Goal: Task Accomplishment & Management: Use online tool/utility

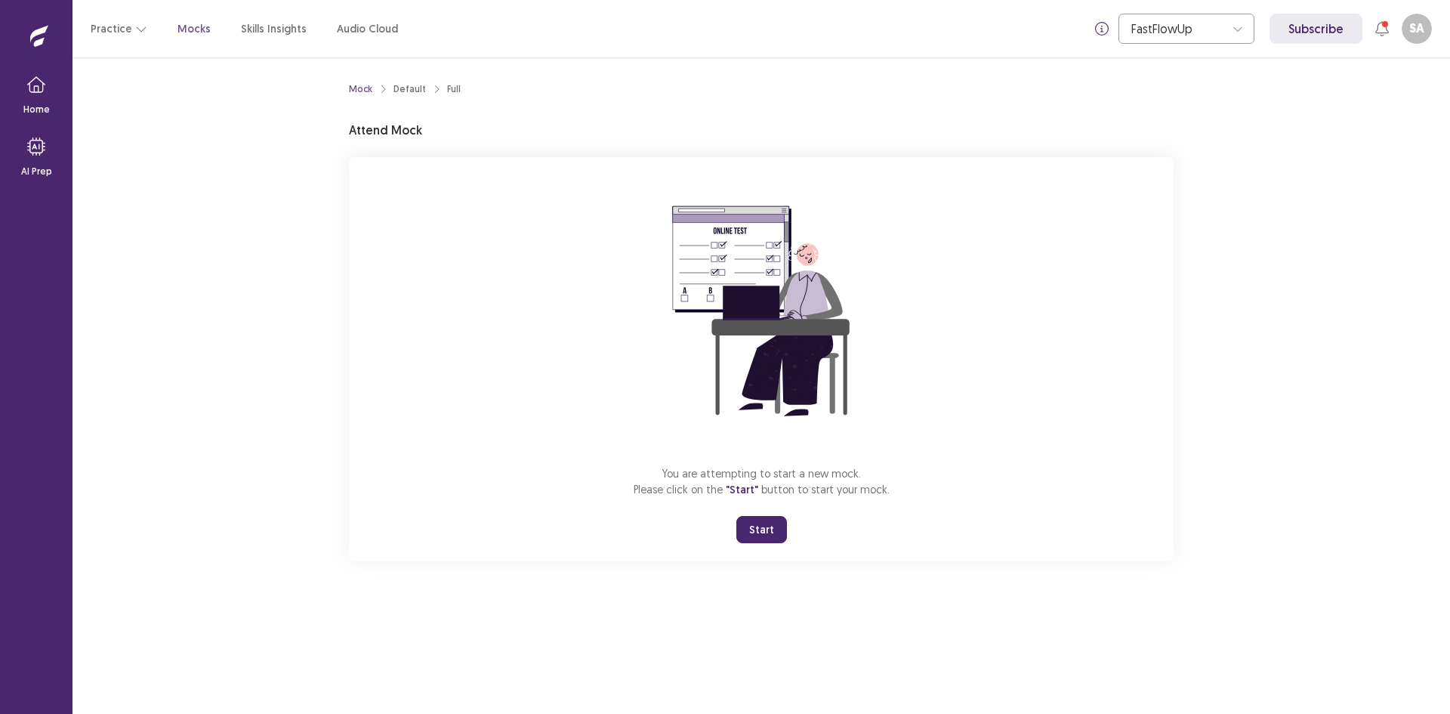
click at [939, 630] on div "Mock Default Full Attend Mock You are attempting to start a new mock. Please cl…" at bounding box center [760, 385] width 1377 height 656
click at [772, 525] on button "Start" at bounding box center [761, 529] width 51 height 27
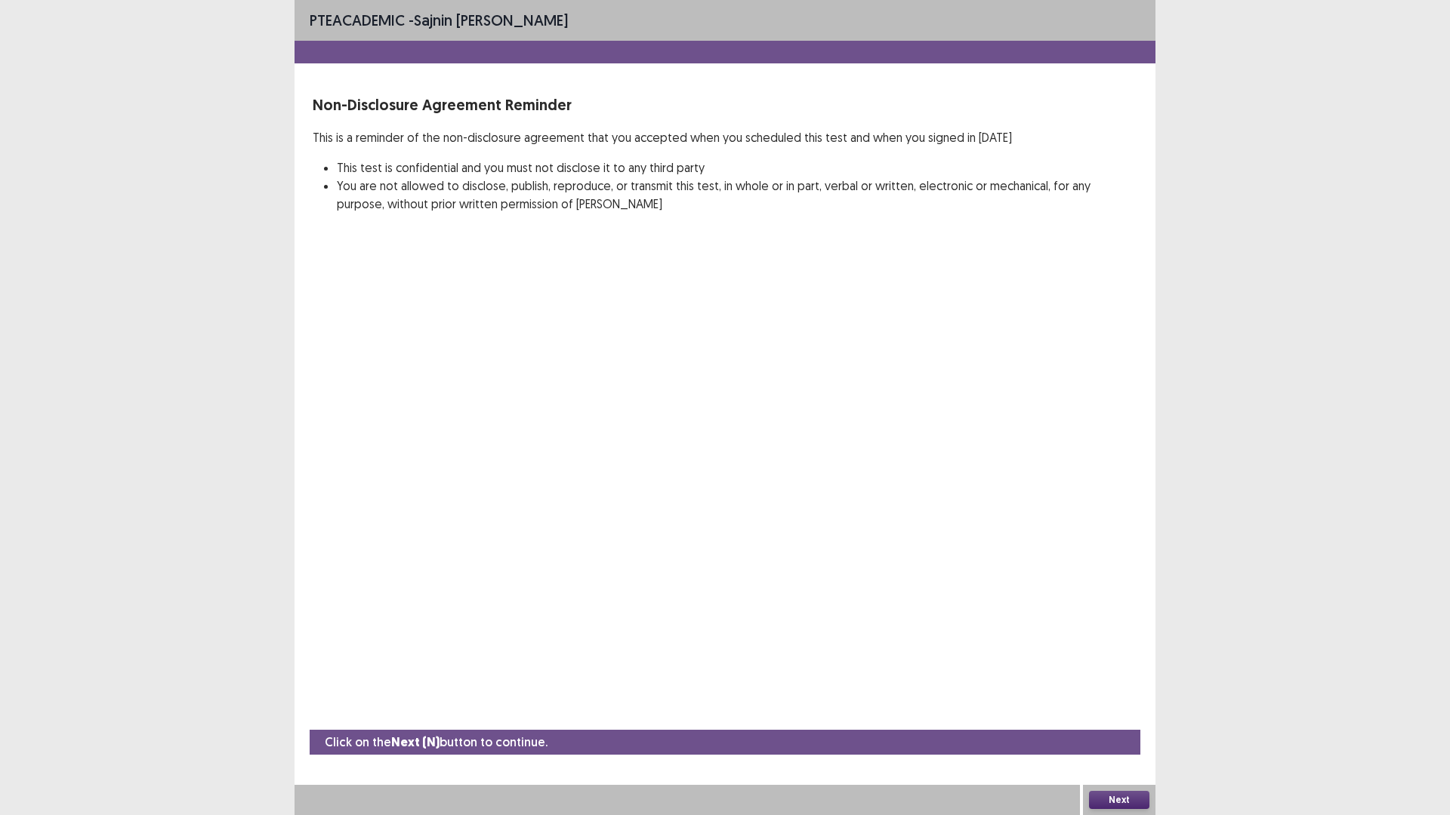
click at [1123, 713] on button "Next" at bounding box center [1119, 800] width 60 height 18
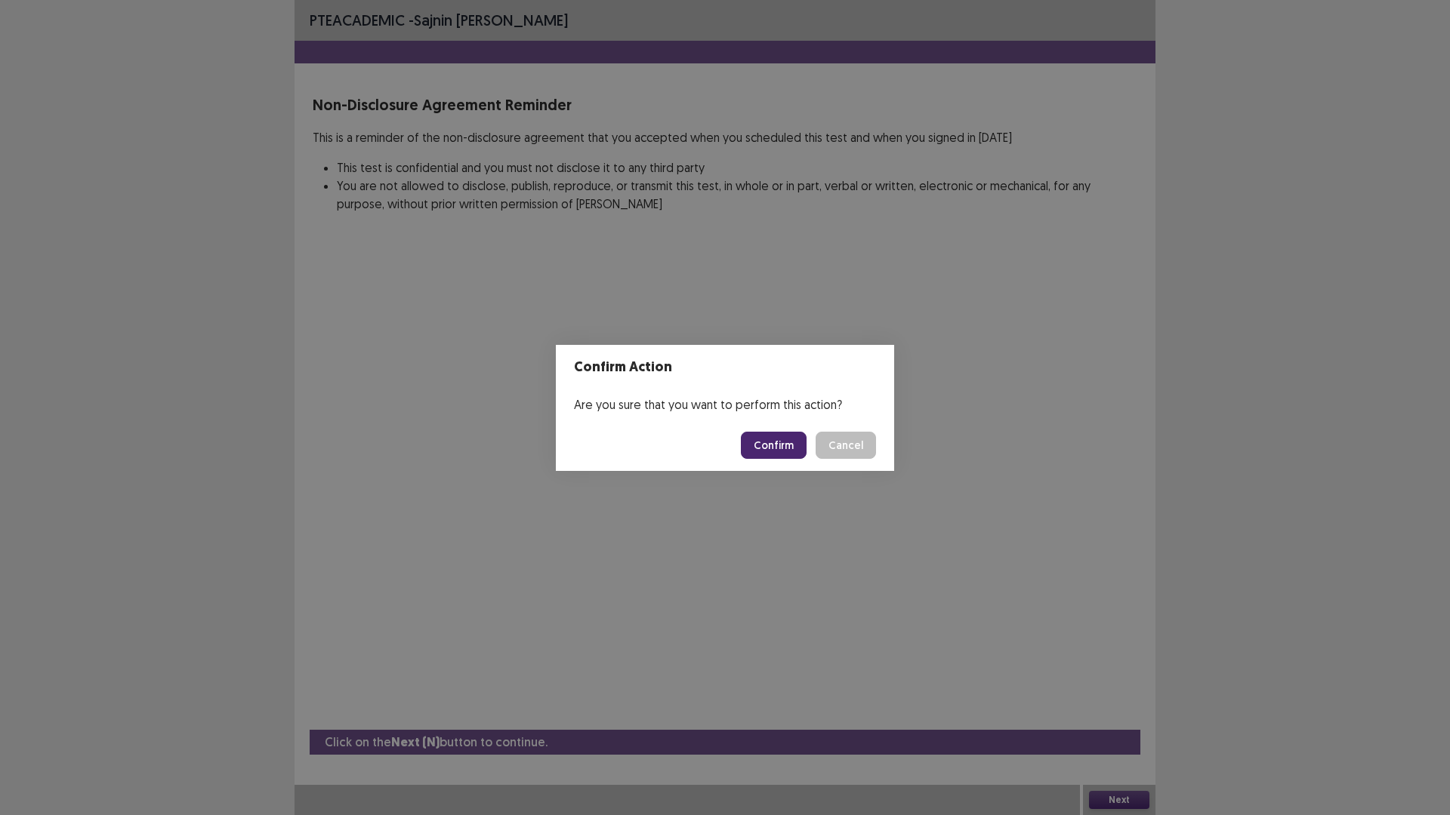
click at [783, 445] on button "Confirm" at bounding box center [774, 445] width 66 height 27
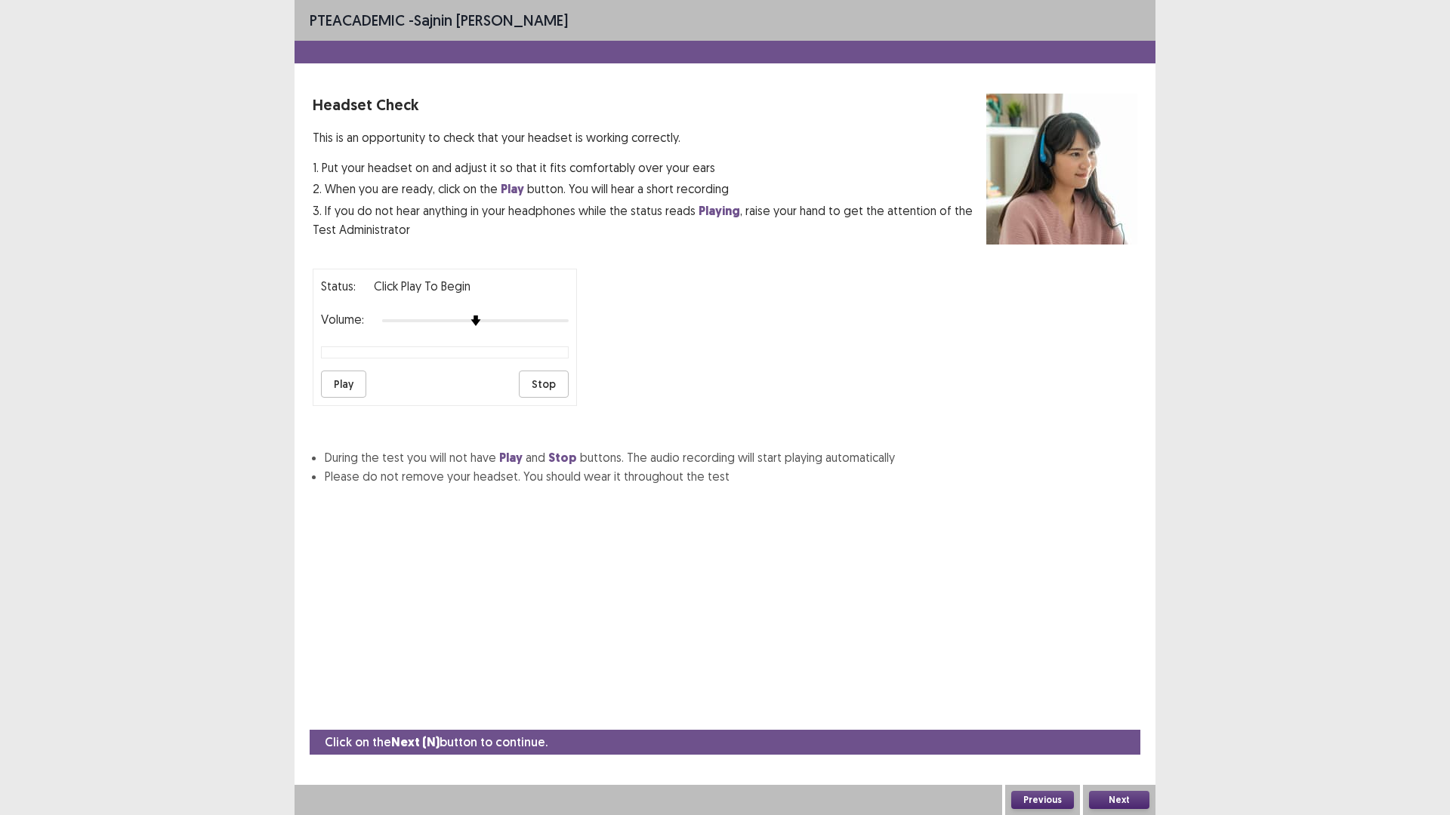
click at [1127, 713] on button "Next" at bounding box center [1119, 800] width 60 height 18
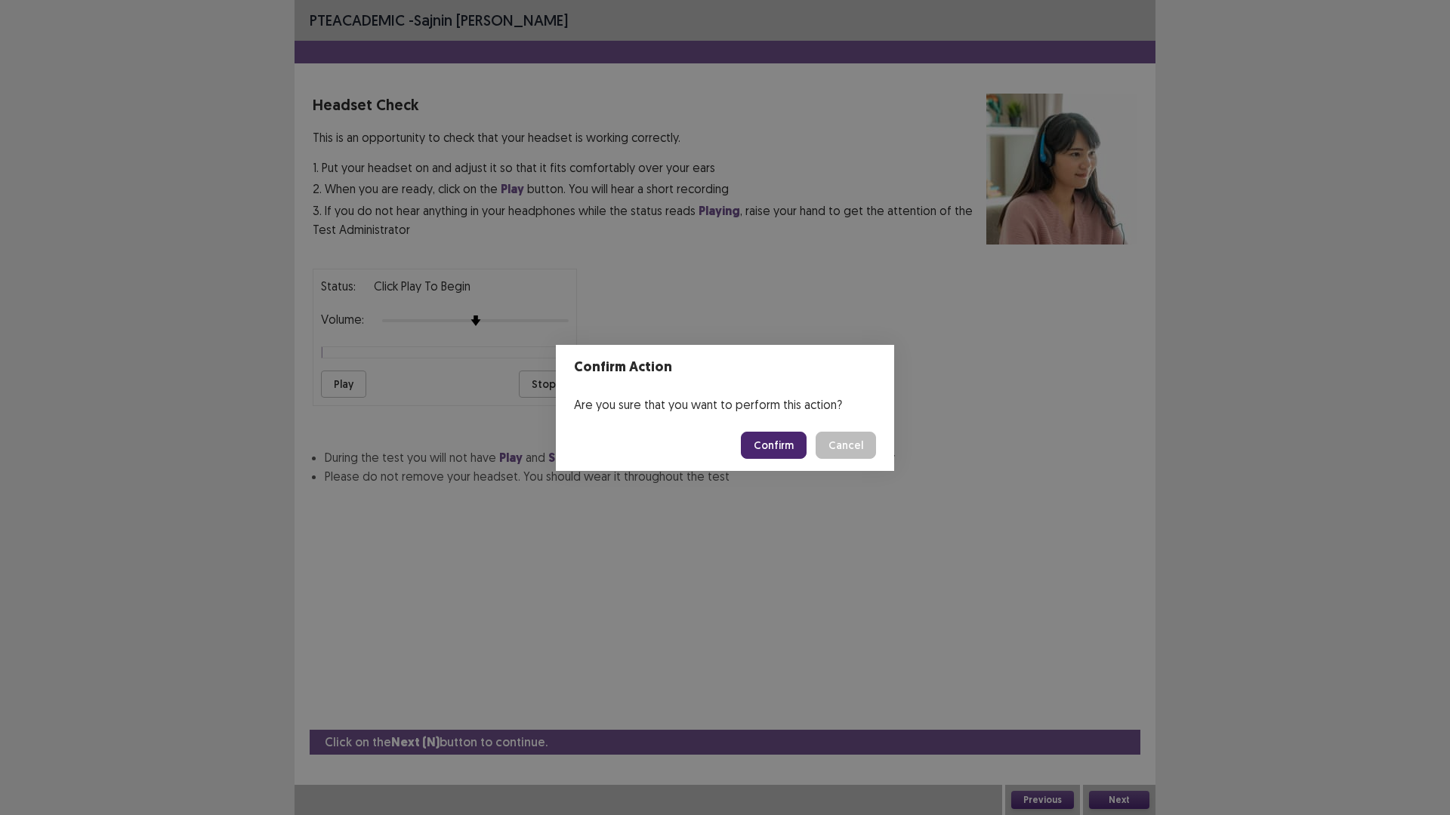
click at [771, 442] on button "Confirm" at bounding box center [774, 445] width 66 height 27
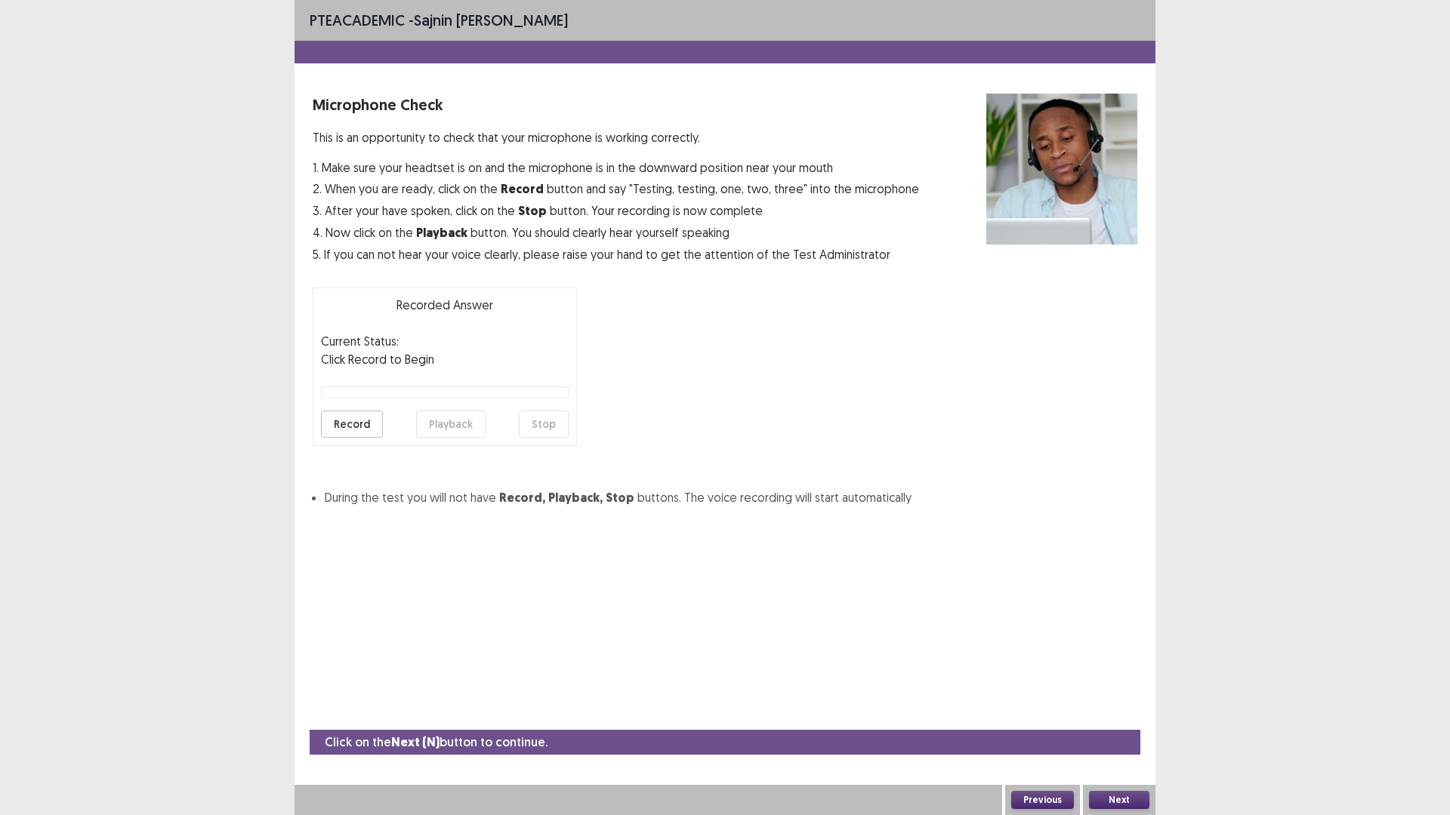
click at [1117, 713] on button "Next" at bounding box center [1119, 800] width 60 height 18
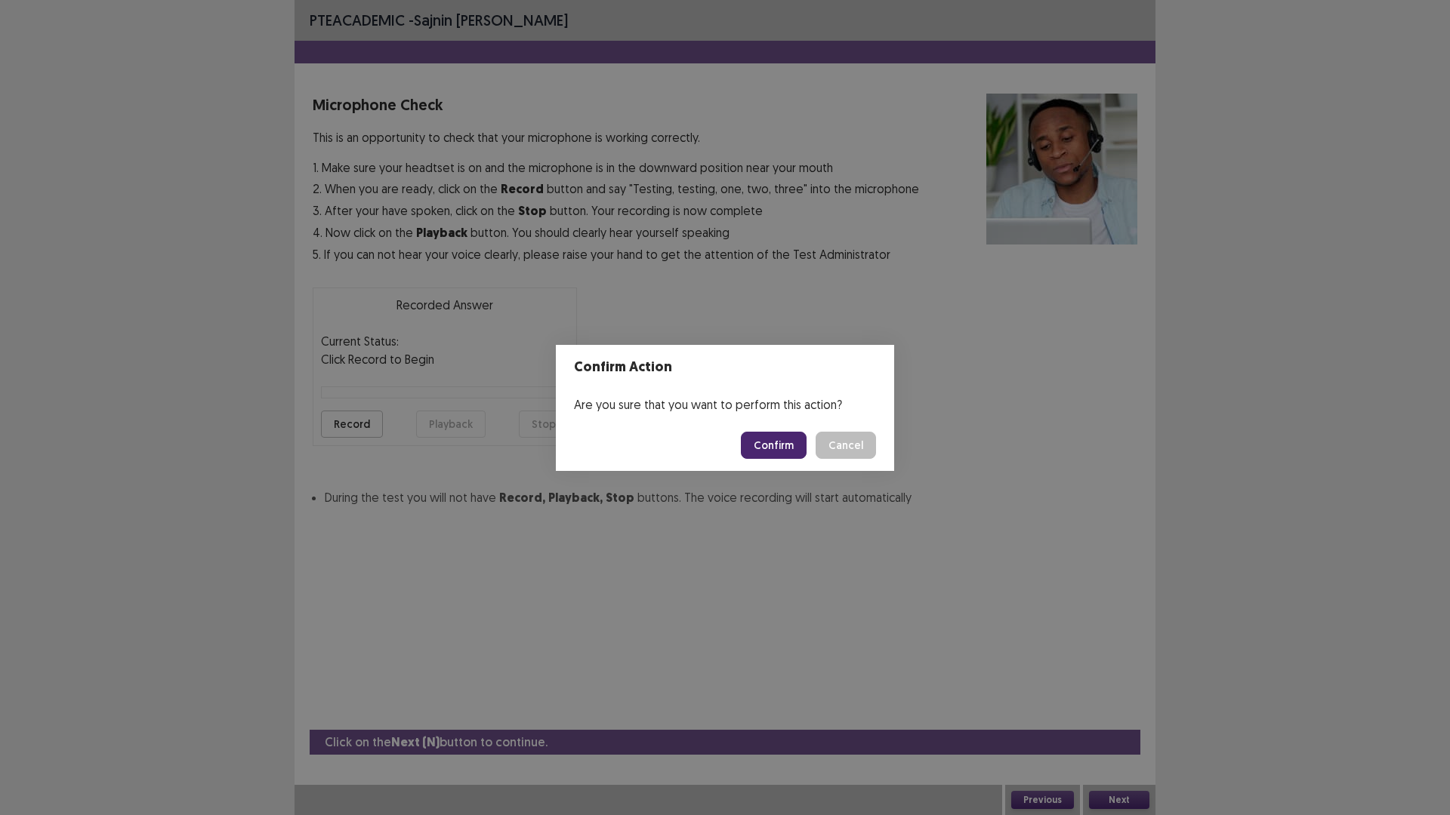
click at [778, 445] on button "Confirm" at bounding box center [774, 445] width 66 height 27
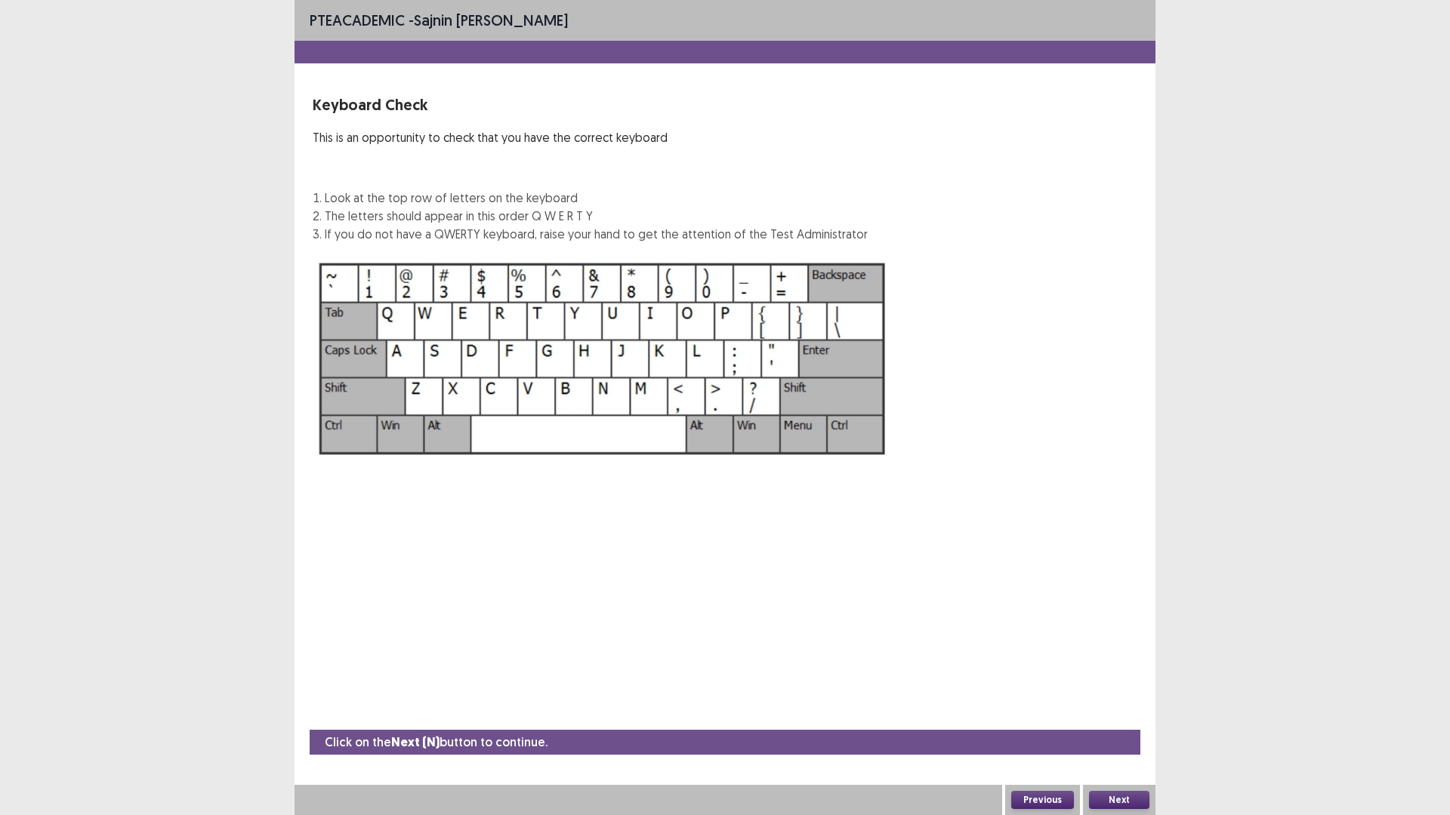
click at [1123, 713] on button "Next" at bounding box center [1119, 800] width 60 height 18
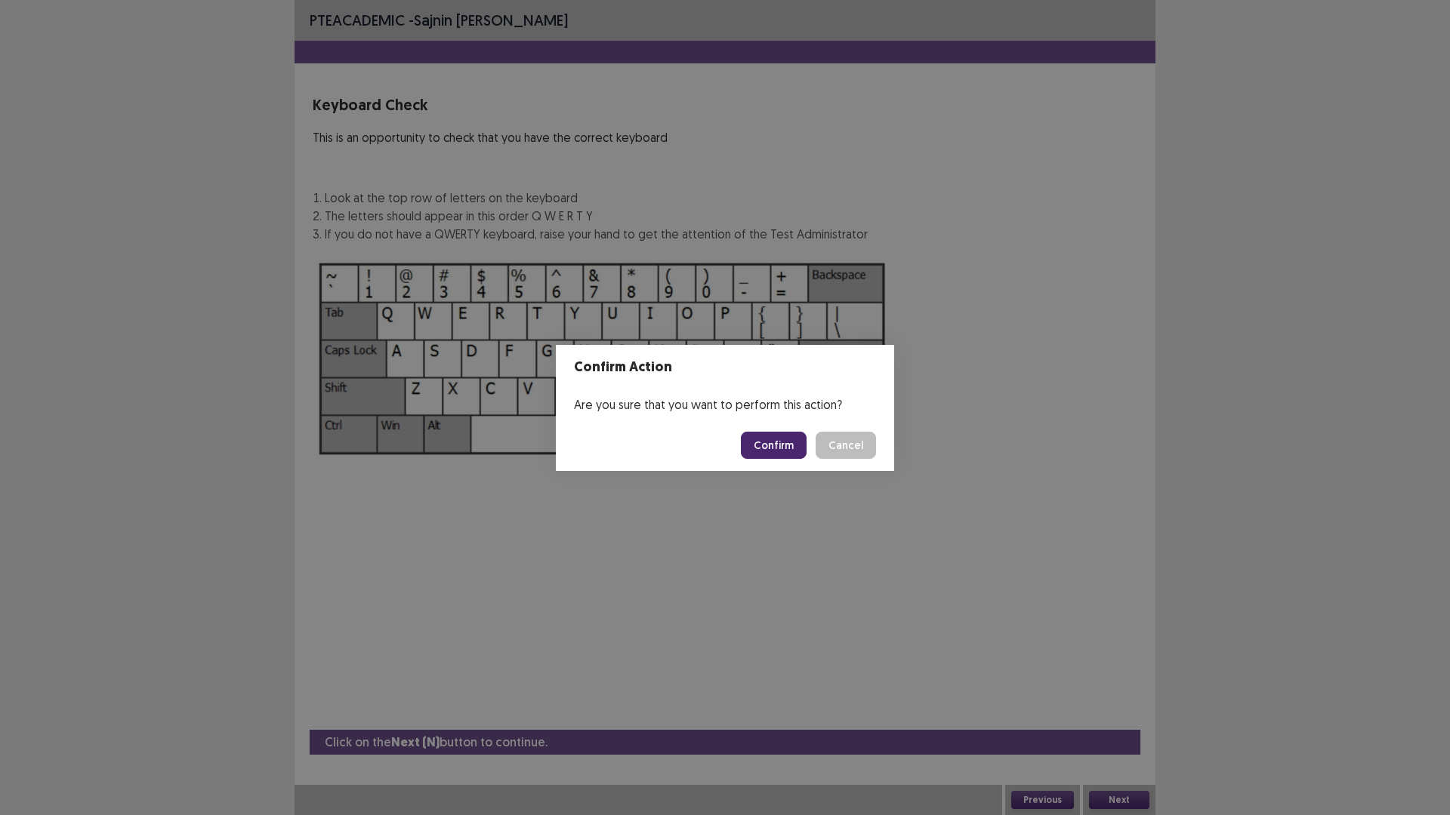
click at [766, 434] on button "Confirm" at bounding box center [774, 445] width 66 height 27
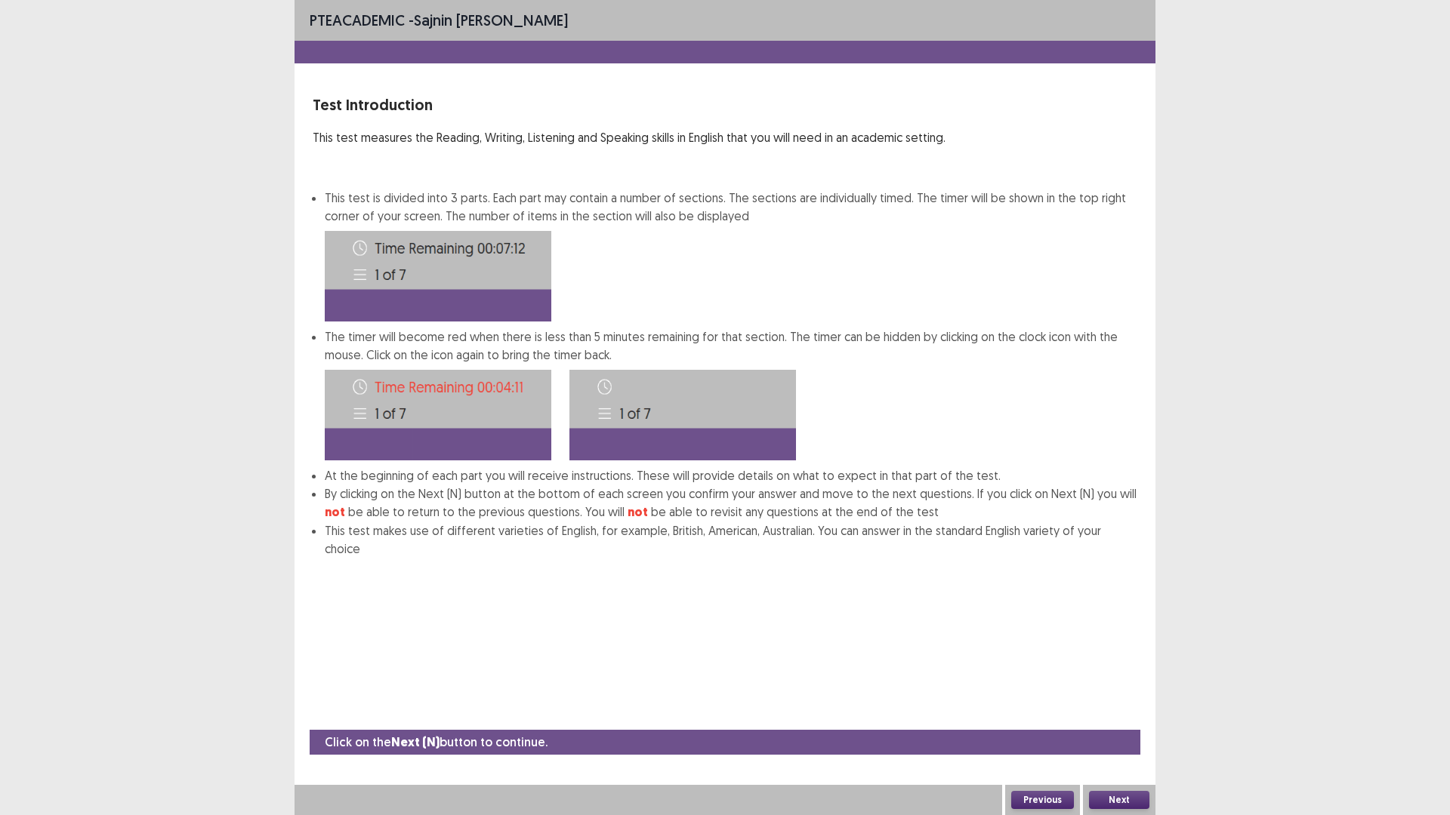
click at [1132, 713] on button "Next" at bounding box center [1119, 800] width 60 height 18
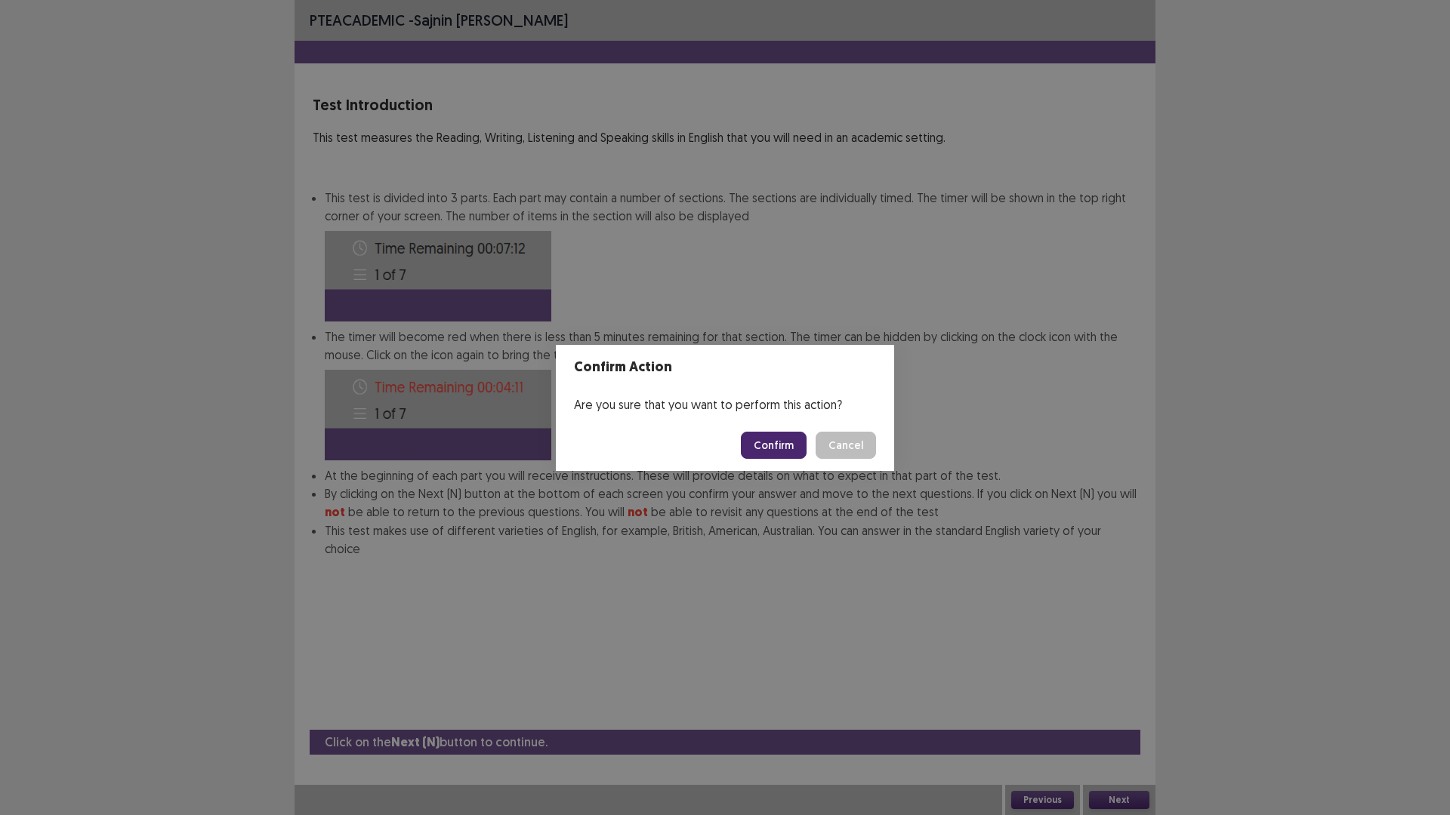
click at [786, 440] on button "Confirm" at bounding box center [774, 445] width 66 height 27
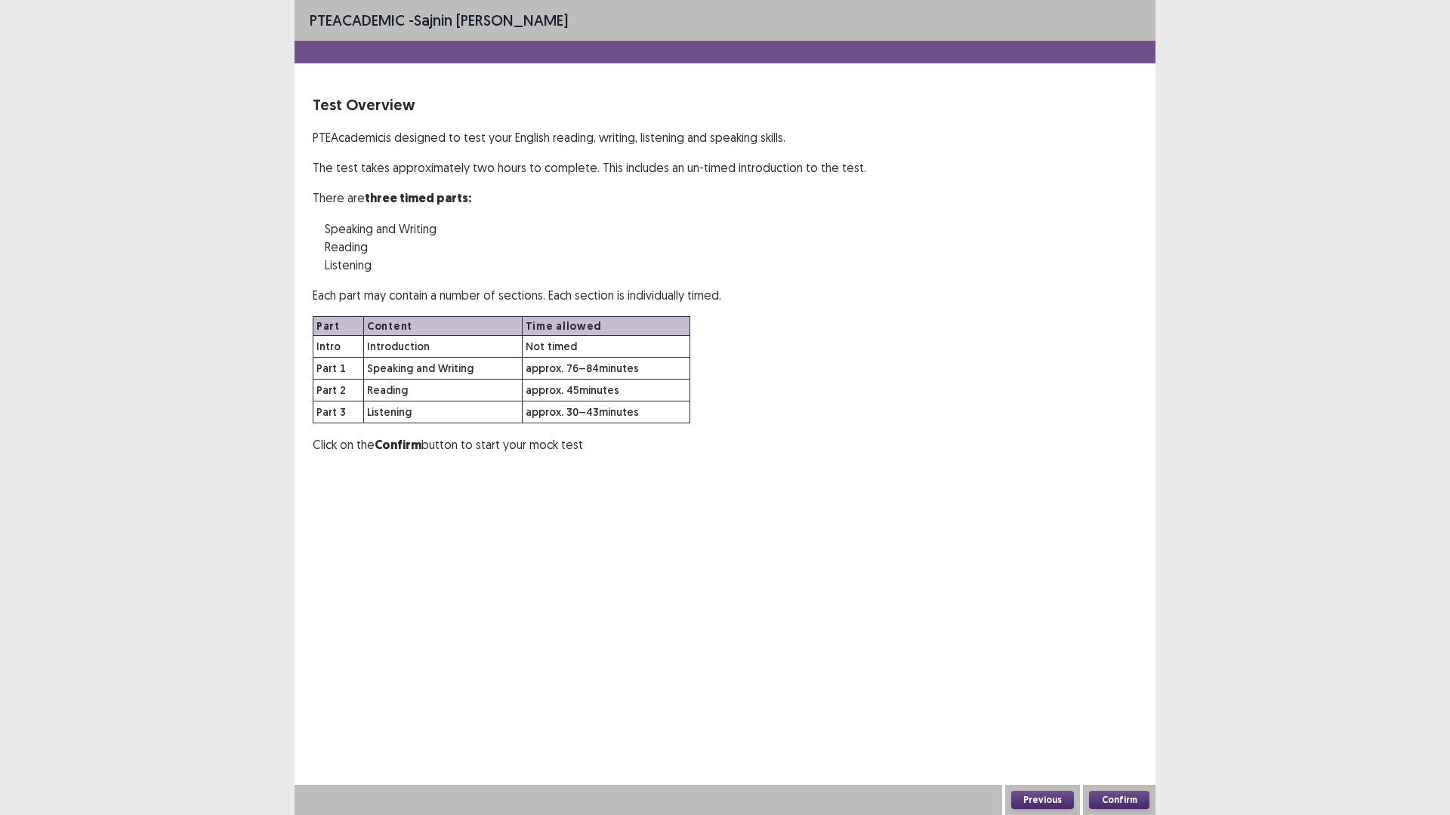
click at [1113, 713] on button "Confirm" at bounding box center [1119, 800] width 60 height 18
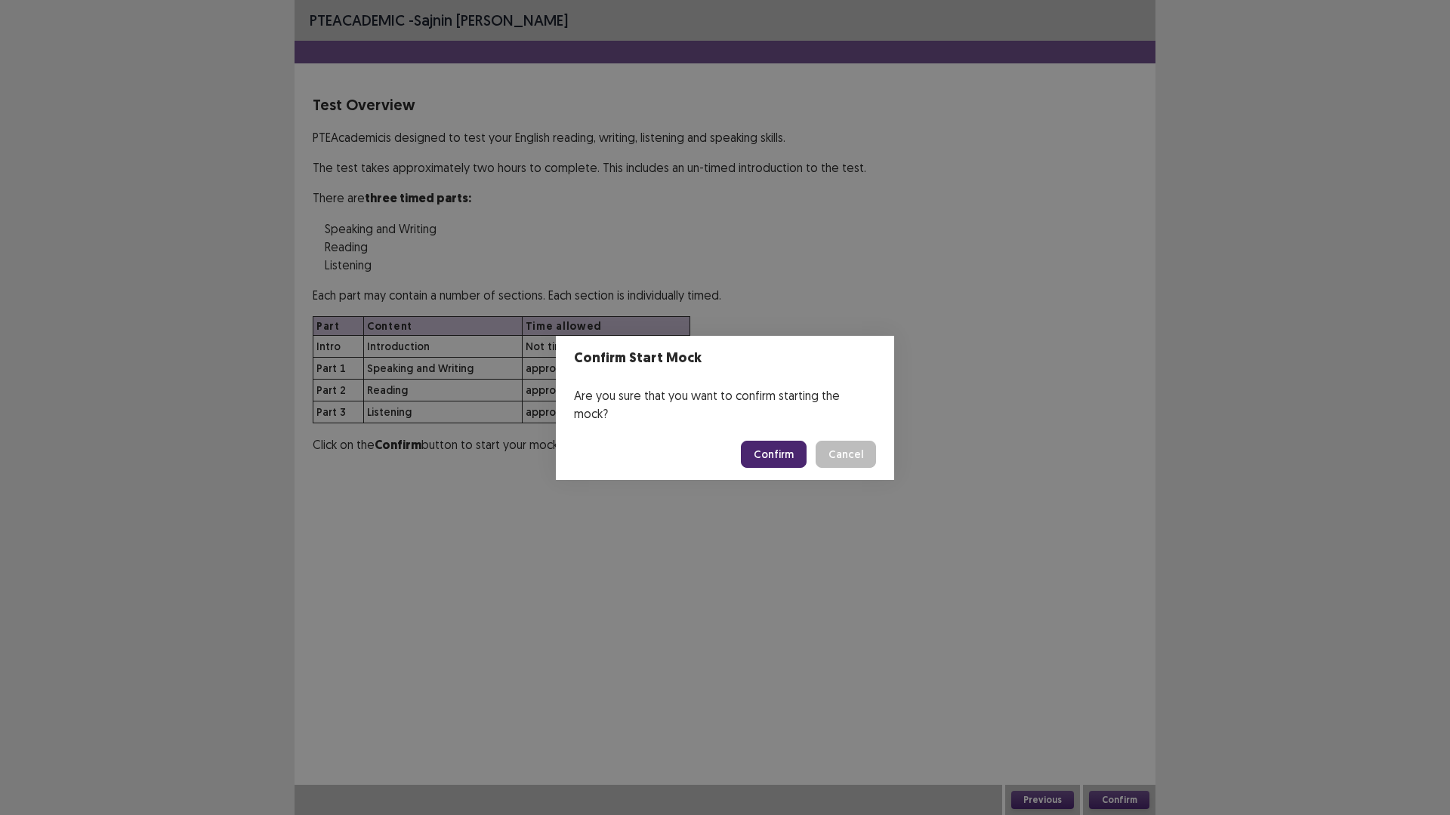
click at [775, 441] on button "Confirm" at bounding box center [774, 454] width 66 height 27
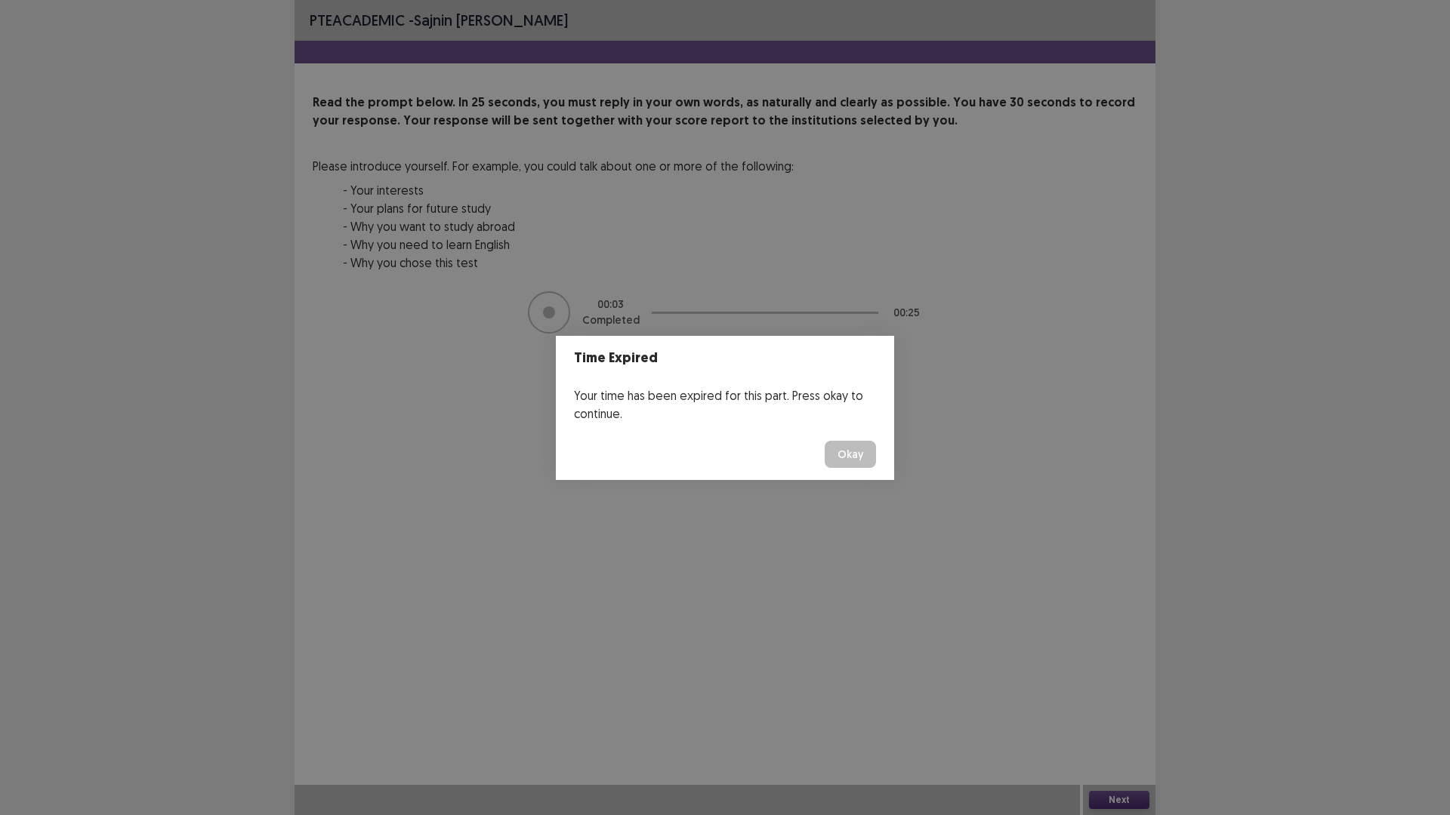
click at [851, 458] on button "Okay" at bounding box center [850, 454] width 51 height 27
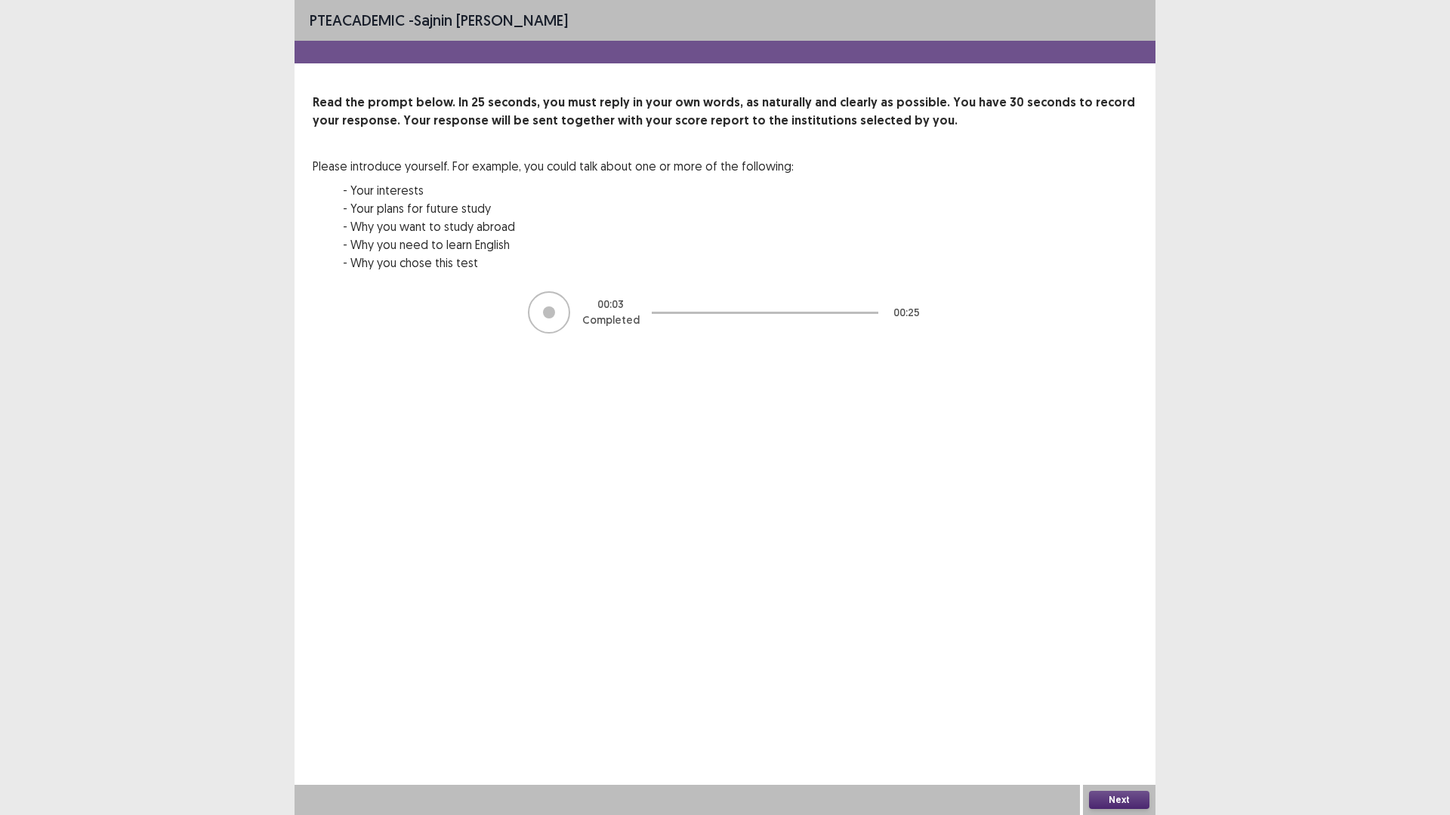
click at [1126, 713] on button "Next" at bounding box center [1119, 800] width 60 height 18
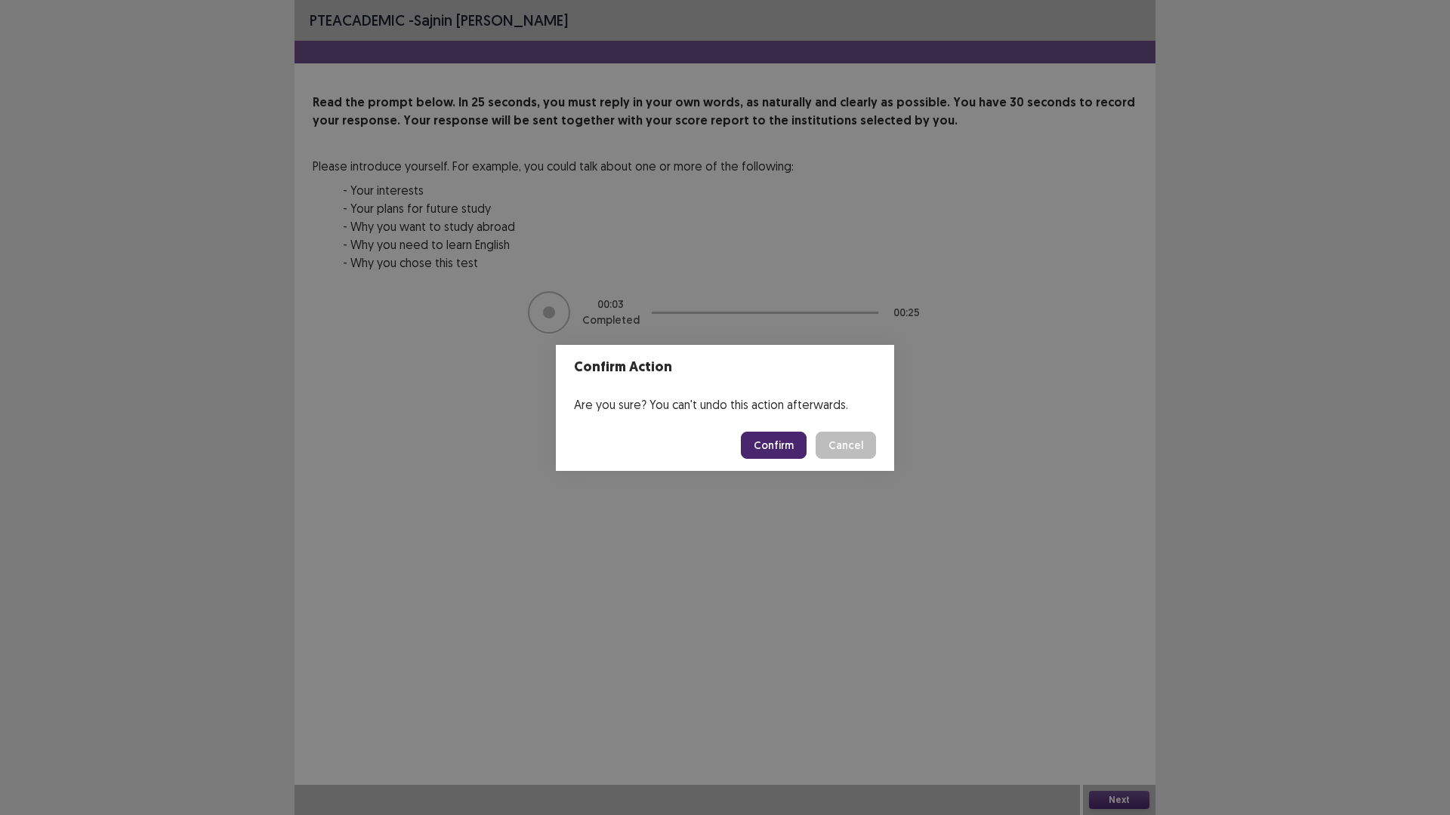
click at [844, 449] on button "Cancel" at bounding box center [845, 445] width 60 height 27
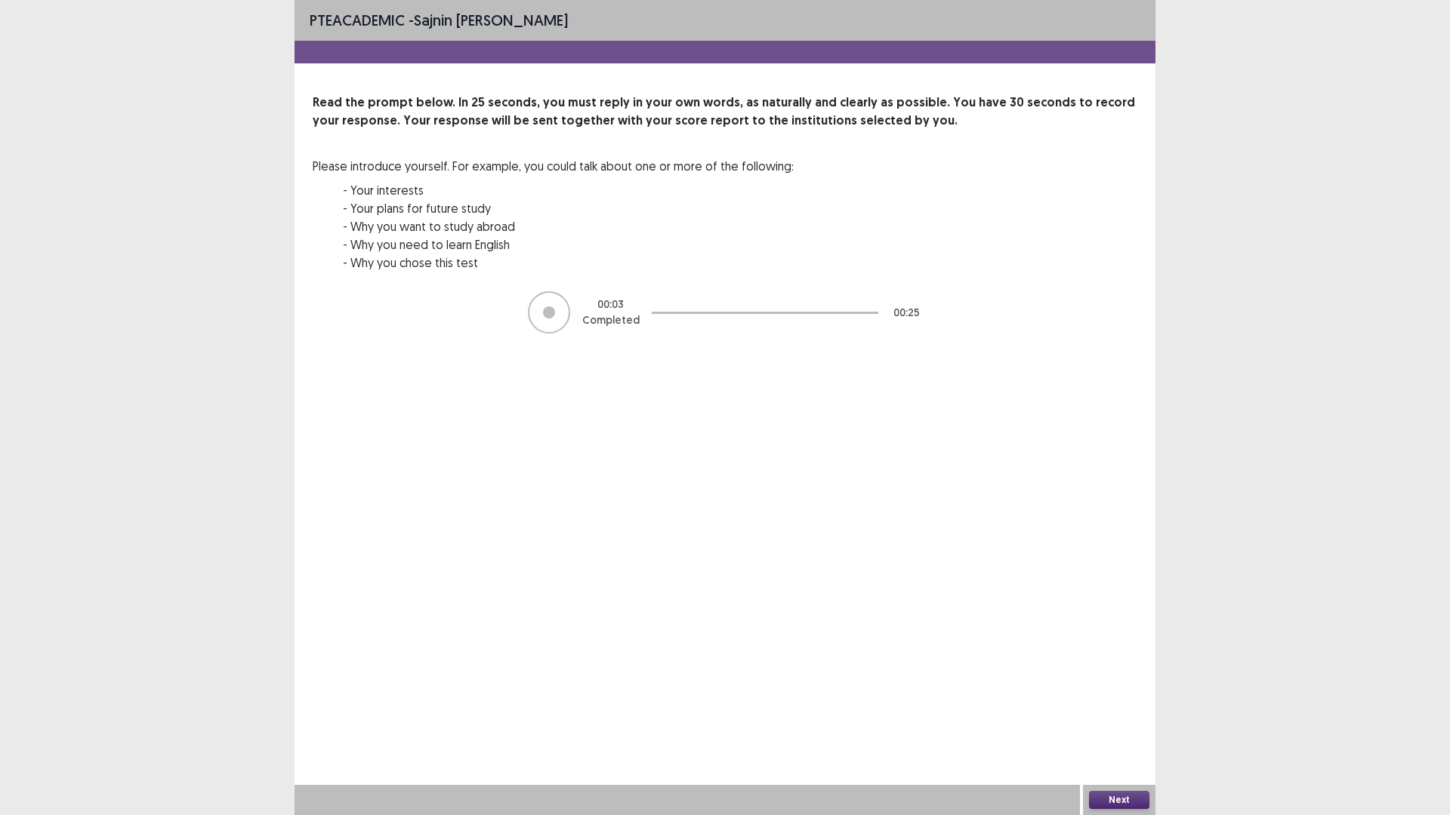
click at [789, 521] on div "PTE academic - Sajnin [PERSON_NAME] Read the prompt below. In 25 seconds, you m…" at bounding box center [724, 407] width 861 height 815
